Goal: Task Accomplishment & Management: Complete application form

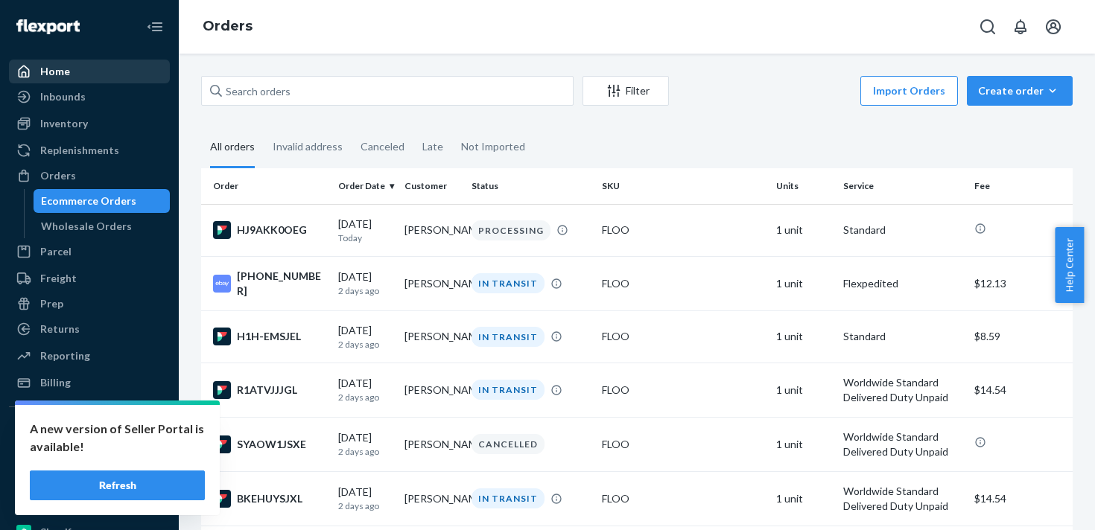
click at [86, 81] on div "Home" at bounding box center [89, 71] width 158 height 21
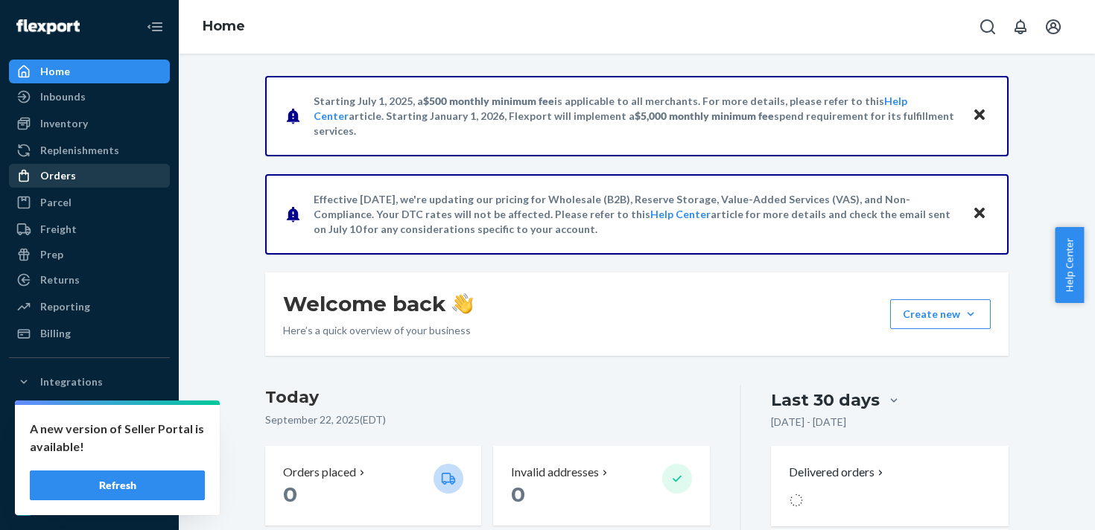
click at [110, 174] on div "Orders" at bounding box center [89, 175] width 158 height 21
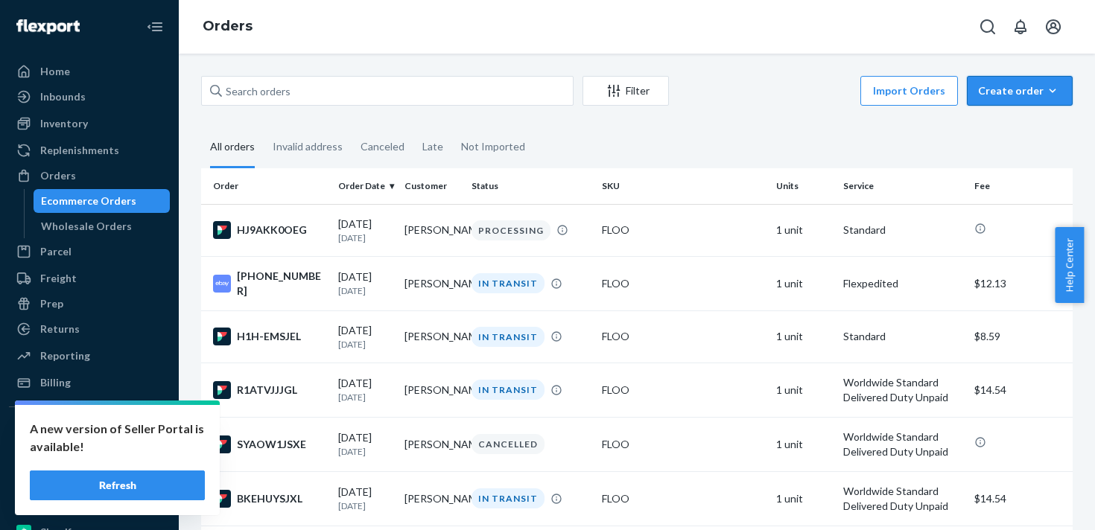
click at [1004, 92] on div "Create order" at bounding box center [1019, 90] width 83 height 15
click at [1005, 114] on span "Ecommerce order" at bounding box center [980, 109] width 82 height 10
